Goal: Task Accomplishment & Management: Manage account settings

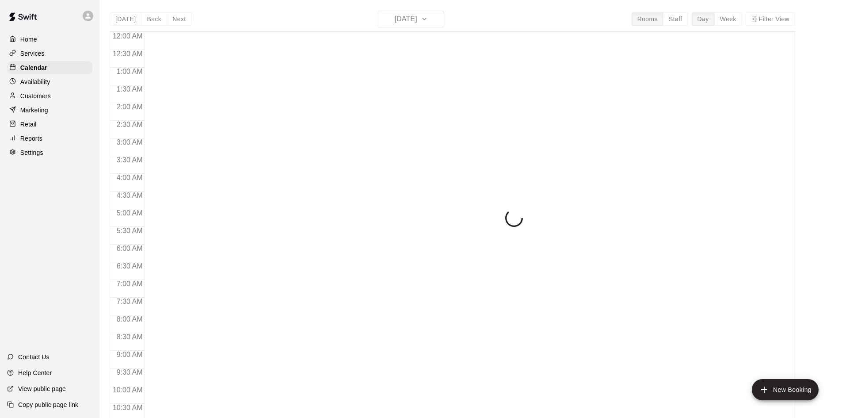
scroll to position [453, 0]
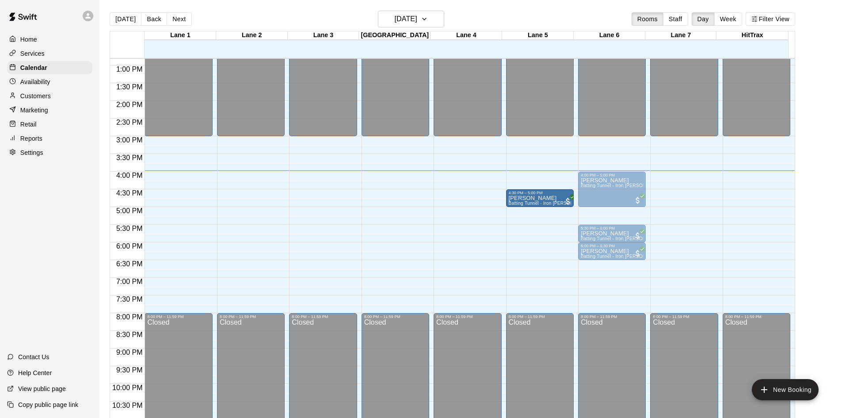
drag, startPoint x: 595, startPoint y: 267, endPoint x: 555, endPoint y: 203, distance: 75.1
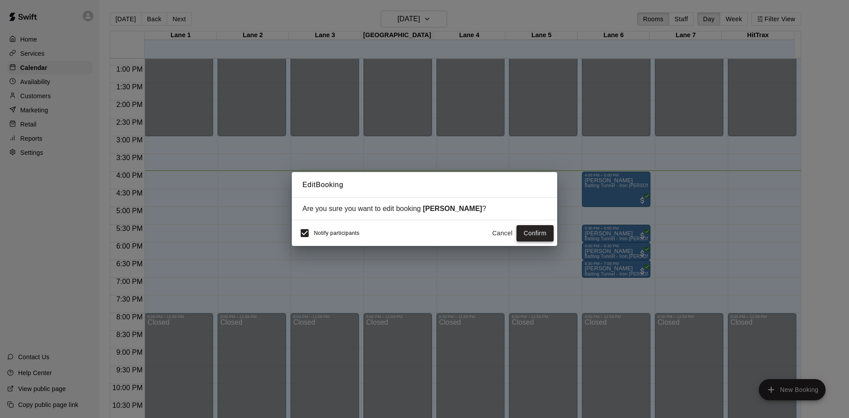
click at [533, 230] on button "Confirm" at bounding box center [535, 233] width 37 height 16
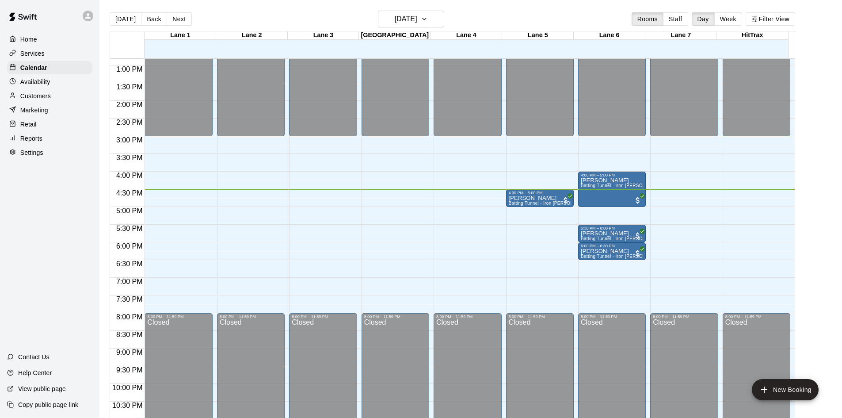
click at [71, 198] on div "Home Services Calendar Availability Customers Marketing Retail Reports Settings…" at bounding box center [50, 209] width 100 height 418
click at [45, 238] on div "Home Services Calendar Availability Customers Marketing Retail Reports Settings…" at bounding box center [50, 209] width 100 height 418
click at [54, 213] on div "Home Services Calendar Availability Customers Marketing Retail Reports Settings…" at bounding box center [50, 209] width 100 height 418
click at [57, 210] on div "Home Services Calendar Availability Customers Marketing Retail Reports Settings…" at bounding box center [50, 209] width 100 height 418
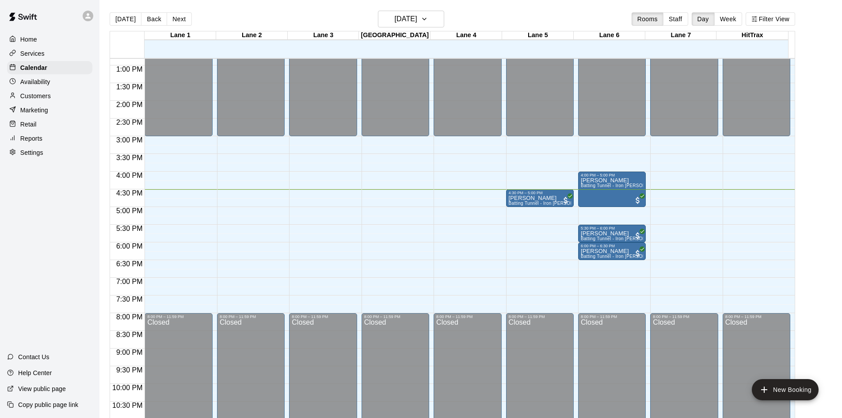
click at [57, 210] on div "Home Services Calendar Availability Customers Marketing Retail Reports Settings…" at bounding box center [50, 209] width 100 height 418
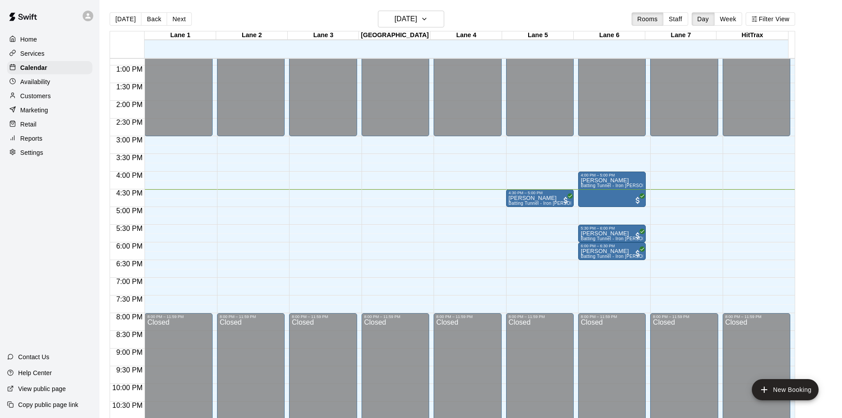
click at [57, 210] on div "Home Services Calendar Availability Customers Marketing Retail Reports Settings…" at bounding box center [50, 209] width 100 height 418
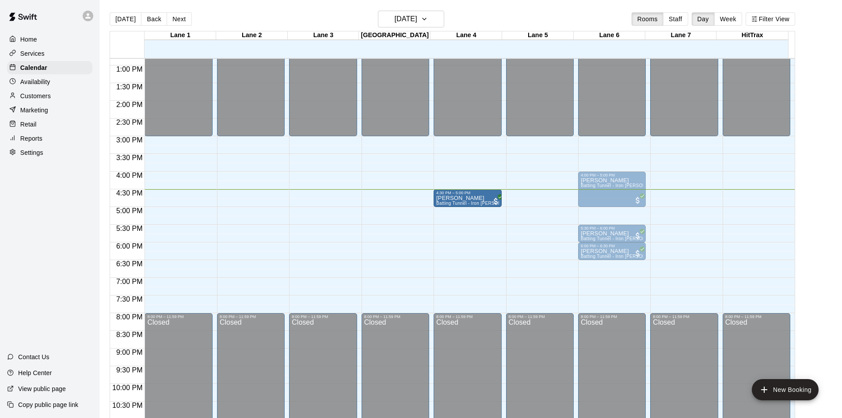
drag, startPoint x: 536, startPoint y: 195, endPoint x: 471, endPoint y: 198, distance: 64.2
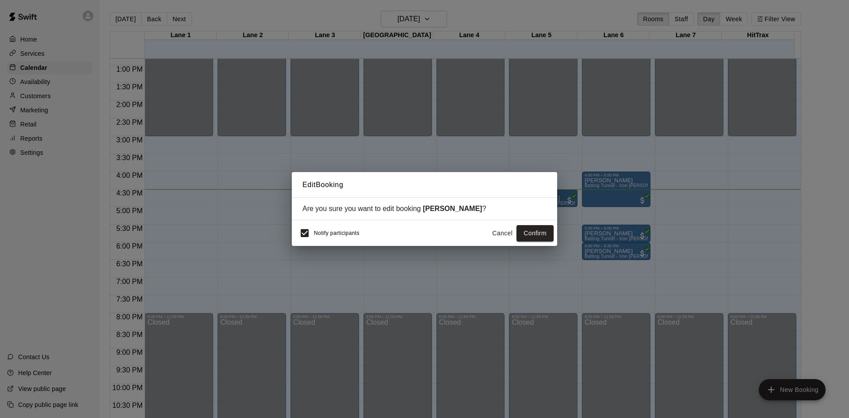
click at [319, 235] on span "Notify participants" at bounding box center [337, 233] width 46 height 6
click at [528, 235] on button "Confirm" at bounding box center [535, 233] width 37 height 16
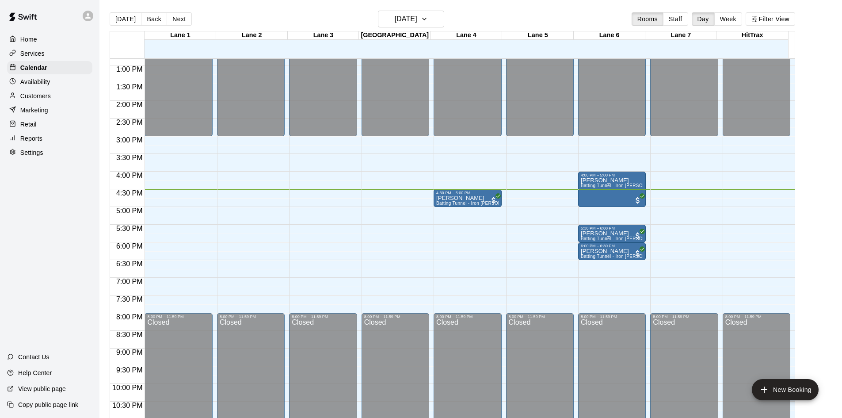
click at [65, 232] on div "Home Services Calendar Availability Customers Marketing Retail Reports Settings…" at bounding box center [50, 209] width 100 height 418
click at [176, 20] on button "Next" at bounding box center [179, 18] width 25 height 13
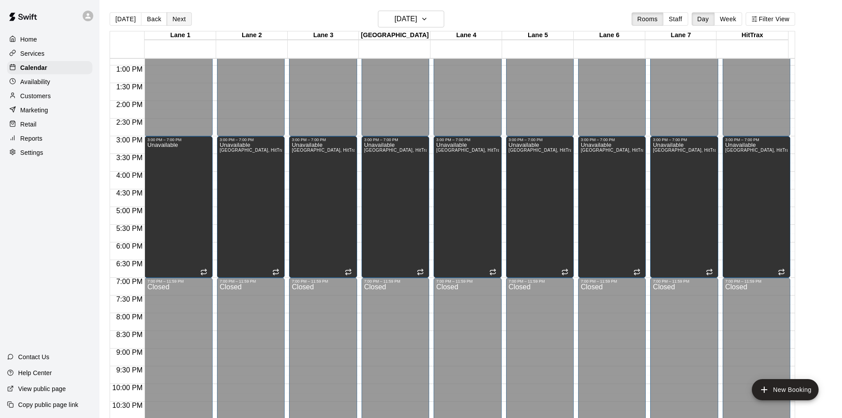
click at [178, 20] on button "Next" at bounding box center [179, 18] width 25 height 13
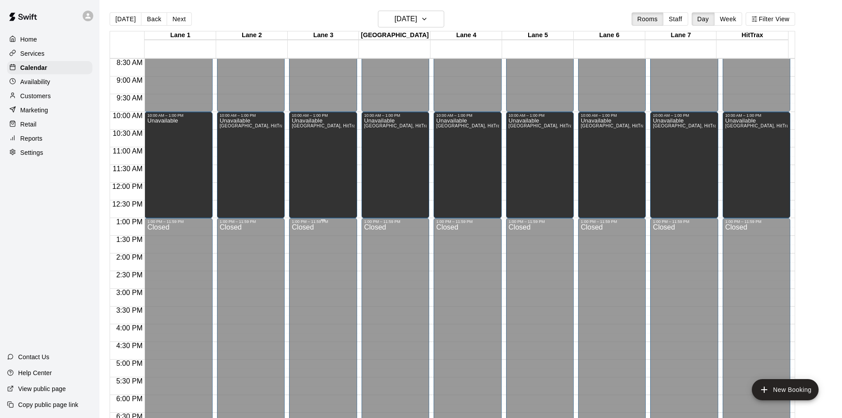
scroll to position [276, 0]
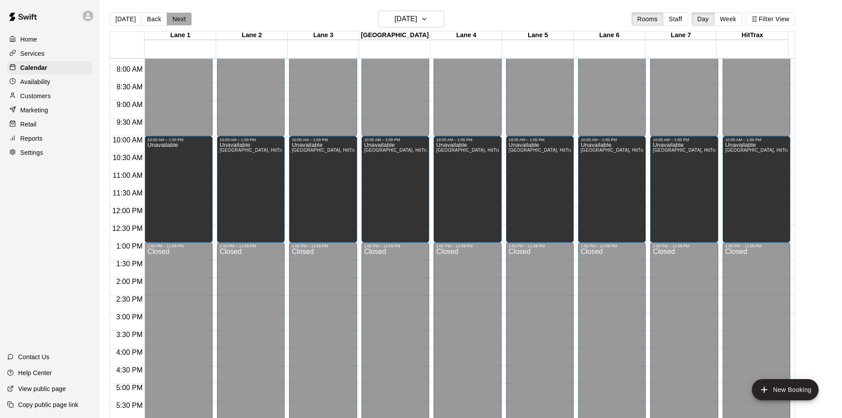
click at [179, 22] on button "Next" at bounding box center [179, 18] width 25 height 13
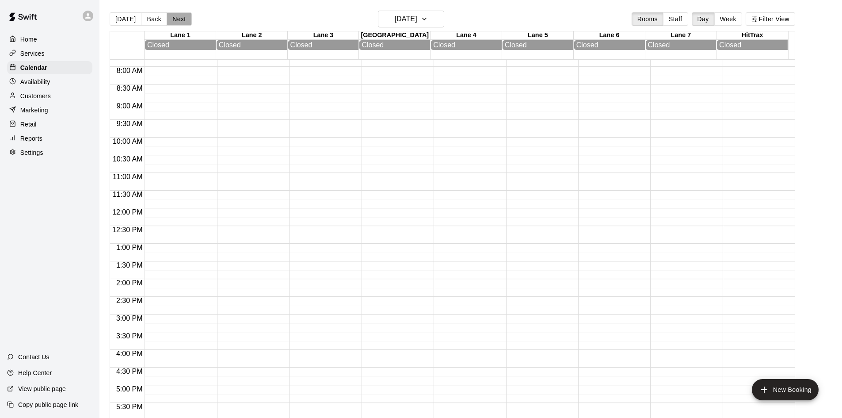
click at [179, 22] on button "Next" at bounding box center [179, 18] width 25 height 13
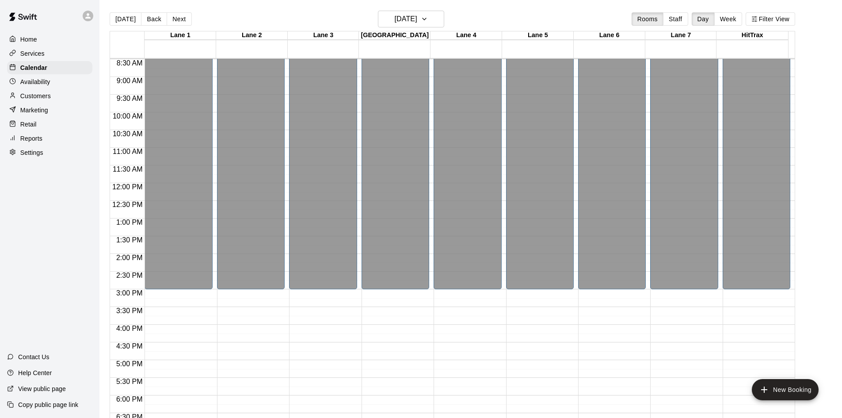
scroll to position [321, 0]
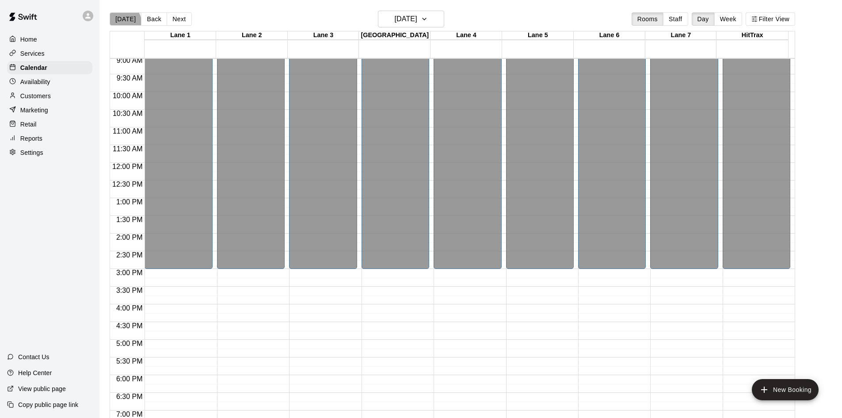
click at [124, 22] on button "[DATE]" at bounding box center [126, 18] width 32 height 13
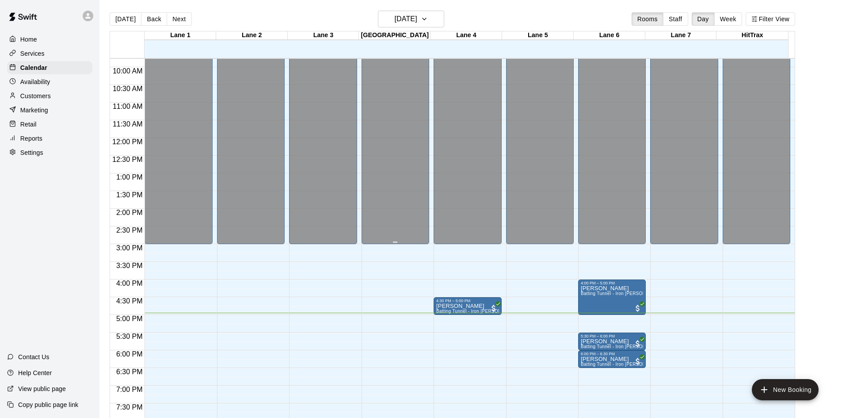
scroll to position [365, 0]
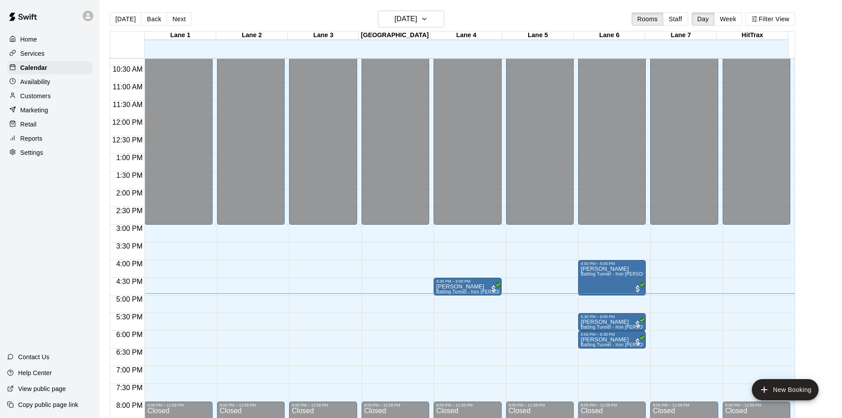
click at [24, 258] on div "Home Services Calendar Availability Customers Marketing Retail Reports Settings…" at bounding box center [50, 209] width 100 height 418
click at [33, 241] on div "Home Services Calendar Availability Customers Marketing Retail Reports Settings…" at bounding box center [50, 209] width 100 height 418
